Goal: Information Seeking & Learning: Learn about a topic

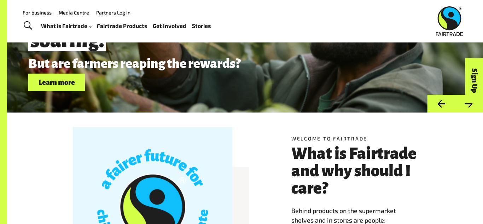
scroll to position [76, 0]
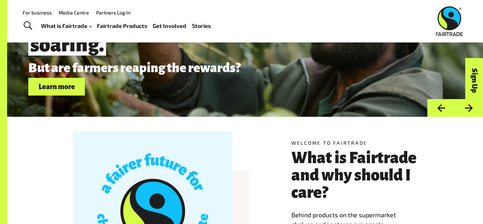
click at [31, 30] on span "Toggle Search" at bounding box center [28, 25] width 8 height 9
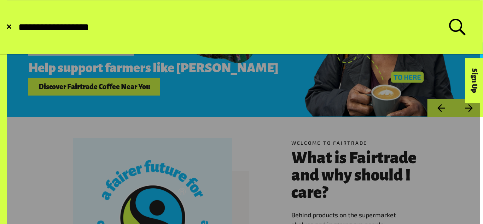
type input "**********"
click at [17, 27] on button "Submit Search" at bounding box center [17, 27] width 0 height 0
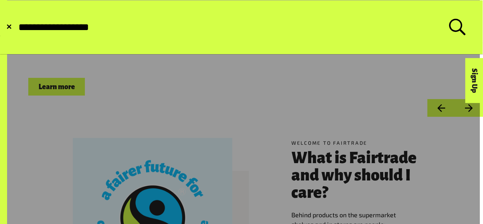
click at [17, 27] on button "Submit Search" at bounding box center [17, 27] width 0 height 0
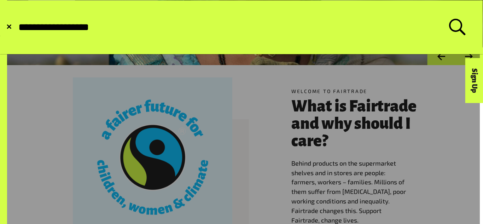
click at [7, 27] on span "✕" at bounding box center [9, 27] width 6 height 7
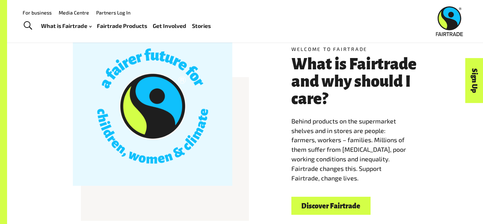
scroll to position [170, 0]
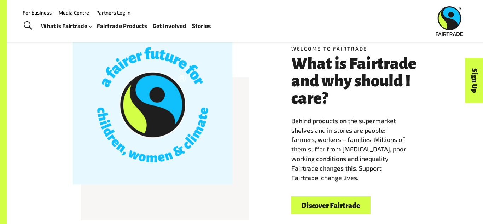
click at [328, 210] on link "Discover Fairtrade" at bounding box center [330, 205] width 79 height 18
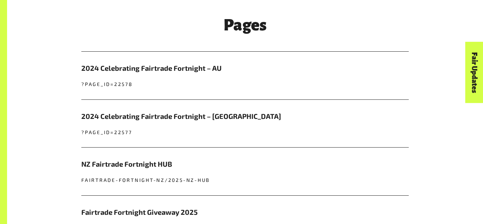
scroll to position [264, 0]
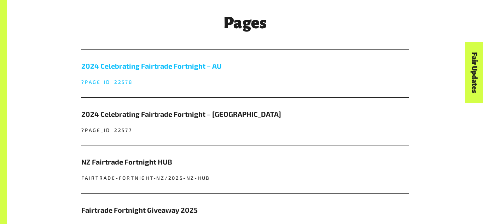
click at [374, 79] on p "?page_id=22578" at bounding box center [244, 81] width 327 height 7
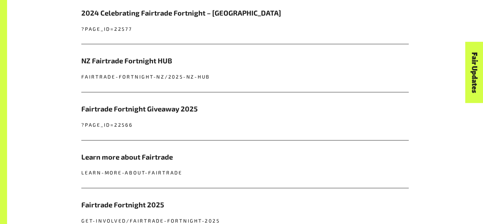
scroll to position [366, 0]
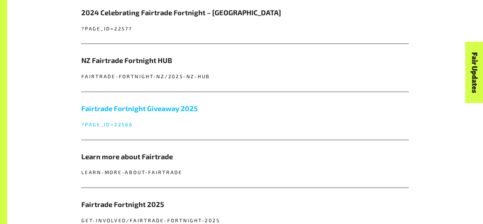
click at [94, 127] on p "?page_id=22566" at bounding box center [244, 124] width 327 height 7
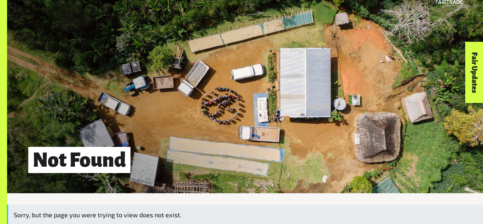
scroll to position [138, 0]
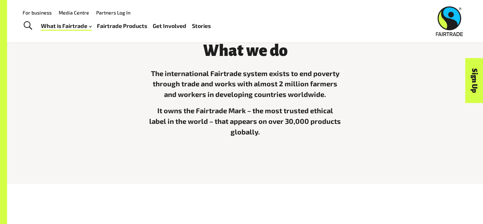
scroll to position [202, 0]
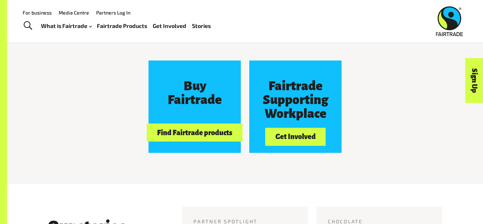
scroll to position [612, 0]
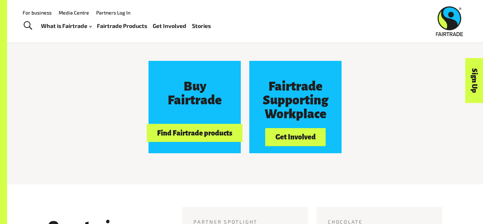
click at [32, 29] on span "Toggle Search" at bounding box center [28, 25] width 8 height 9
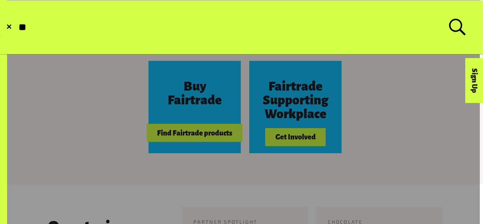
type input "*"
type input "**********"
click at [17, 27] on button "Submit Search" at bounding box center [17, 27] width 0 height 0
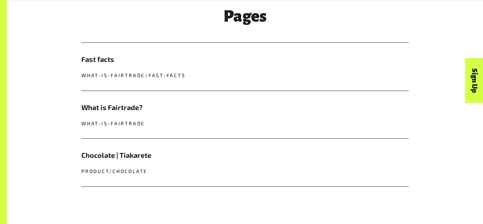
scroll to position [275, 0]
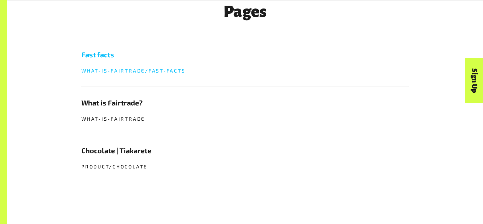
click at [372, 61] on link "Fast facts what-is-fairtrade/fast-facts" at bounding box center [244, 62] width 327 height 48
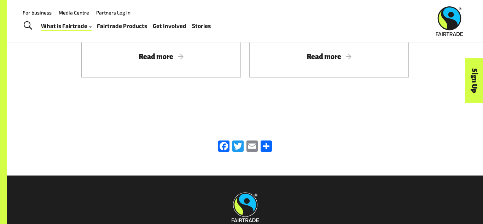
scroll to position [1221, 0]
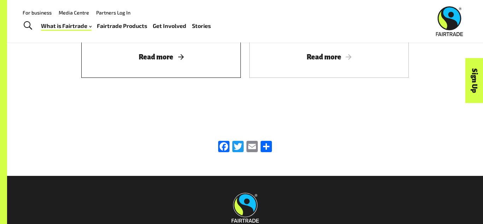
click at [104, 53] on span "Read more" at bounding box center [161, 57] width 142 height 8
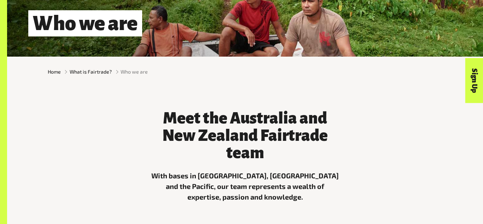
scroll to position [144, 0]
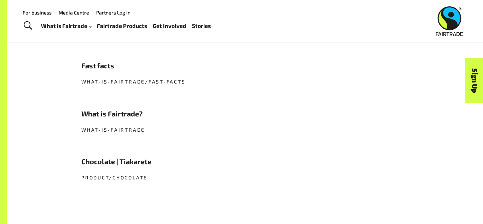
scroll to position [261, 0]
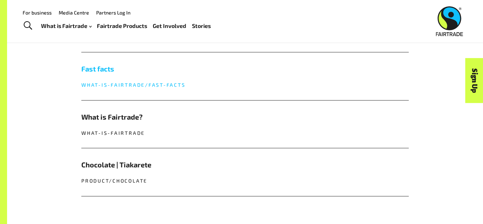
click at [204, 70] on h5 "Fast facts" at bounding box center [244, 69] width 327 height 11
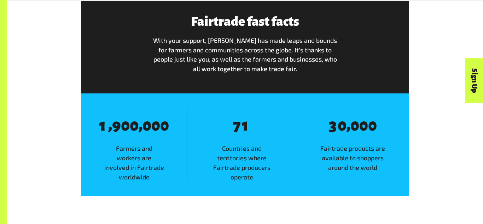
scroll to position [410, 0]
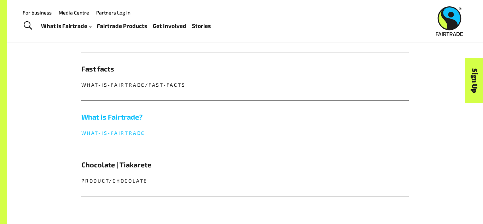
click at [130, 137] on link "What is Fairtrade? what-is-fairtrade" at bounding box center [244, 124] width 327 height 48
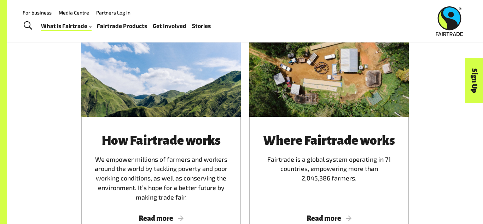
scroll to position [398, 0]
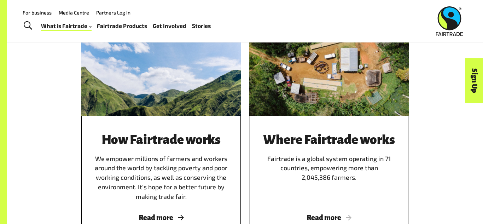
click at [176, 163] on div "How Fairtrade works We empower millions of farmers and workers around the world…" at bounding box center [161, 167] width 142 height 68
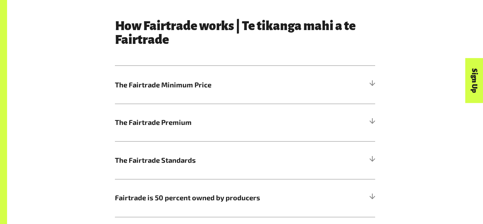
scroll to position [364, 0]
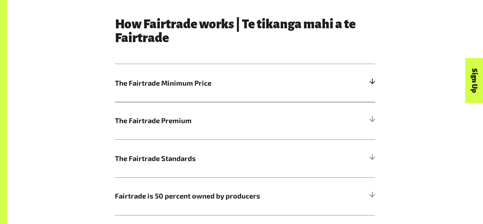
click at [374, 84] on div at bounding box center [372, 83] width 6 height 6
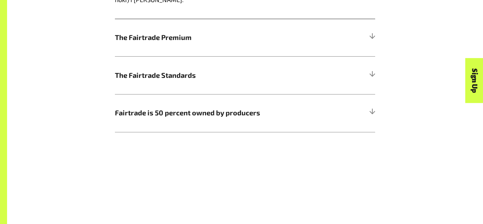
scroll to position [623, 0]
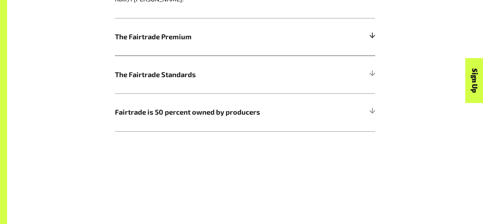
click at [366, 30] on h5 "The Fairtrade Premium" at bounding box center [245, 37] width 260 height 38
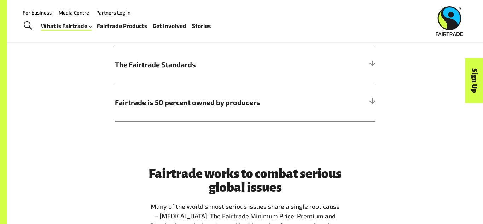
scroll to position [609, 0]
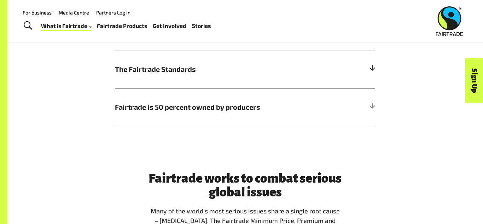
click at [372, 66] on div at bounding box center [372, 69] width 6 height 6
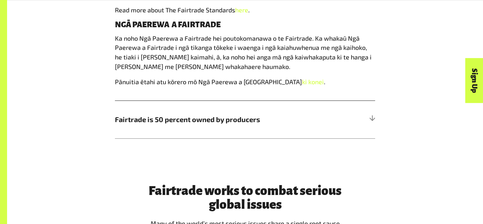
scroll to position [570, 0]
click at [375, 127] on h5 "Fairtrade is 50 percent owned by producers" at bounding box center [245, 119] width 260 height 38
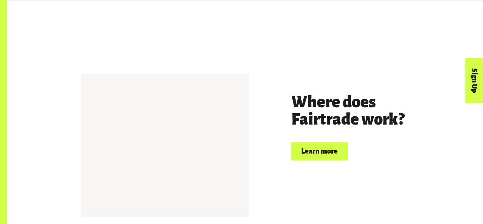
scroll to position [1685, 0]
